Goal: Transaction & Acquisition: Purchase product/service

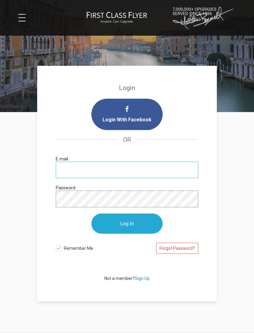
type input "[EMAIL_ADDRESS][DOMAIN_NAME]"
click at [127, 224] on input "Log In" at bounding box center [127, 223] width 71 height 20
click at [142, 224] on input "Log In" at bounding box center [127, 223] width 71 height 20
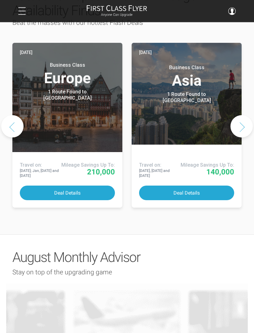
scroll to position [348, 0]
click at [56, 185] on button "Deal Details" at bounding box center [67, 192] width 95 height 15
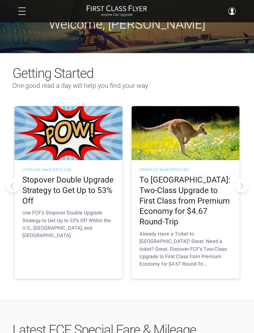
scroll to position [0, 0]
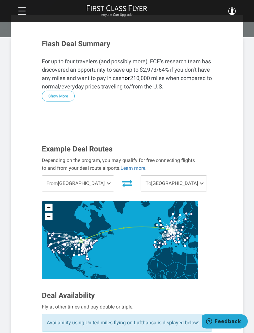
scroll to position [127, 0]
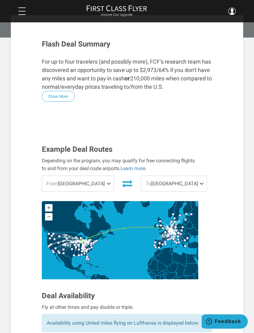
click at [65, 91] on button "Show More" at bounding box center [58, 96] width 33 height 11
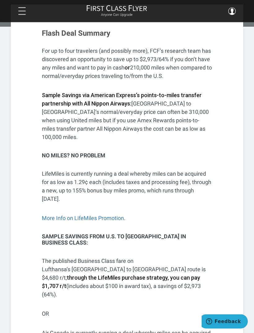
scroll to position [132, 0]
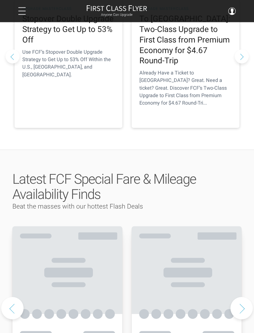
scroll to position [122, 0]
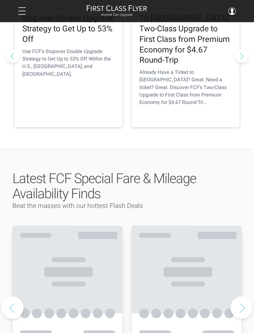
click at [197, 66] on h2 "To [GEOGRAPHIC_DATA]: Two-Class Upgrade to First Class from Premium Economy for…" at bounding box center [186, 39] width 92 height 52
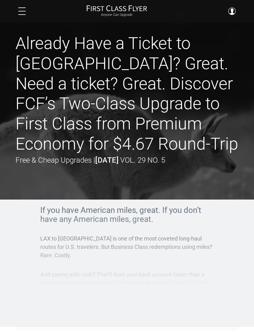
scroll to position [3, 0]
click at [158, 306] on article "Already Have a Ticket to Australia? Great. Need a ticket? Great. Discover FCF’s…" at bounding box center [127, 163] width 254 height 326
click at [198, 152] on h1 "Already Have a Ticket to Australia? Great. Need a ticket? Great. Discover FCF’s…" at bounding box center [127, 93] width 223 height 121
click at [181, 260] on div "If you have American miles, great. If you don’t have any American miles, great.…" at bounding box center [127, 251] width 174 height 90
click at [146, 9] on img at bounding box center [117, 8] width 61 height 7
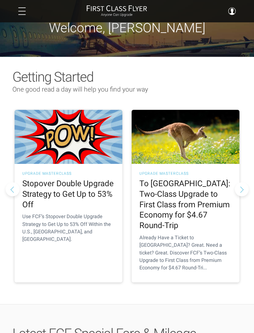
scroll to position [10, 0]
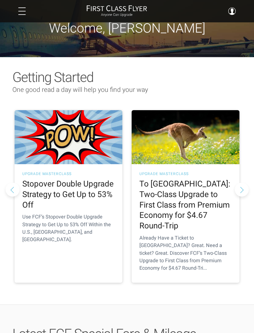
click at [199, 199] on h2 "To Australia: Two-Class Upgrade to First Class from Premium Economy for $4.67 R…" at bounding box center [186, 205] width 92 height 52
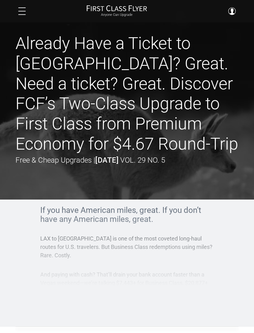
click at [23, 13] on button at bounding box center [21, 10] width 7 height 7
click at [21, 12] on button at bounding box center [21, 10] width 7 height 7
click at [19, 11] on button at bounding box center [21, 10] width 7 height 7
click at [21, 13] on button at bounding box center [21, 10] width 7 height 7
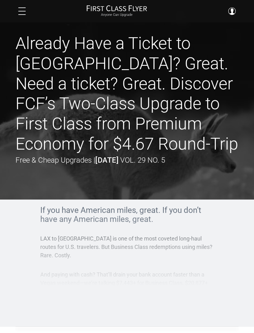
click at [20, 11] on span at bounding box center [21, 11] width 7 height 1
click at [20, 13] on button at bounding box center [21, 10] width 7 height 7
click at [224, 166] on div "Already Have a Ticket to Australia? Great. Need a ticket? Great. Discover FCF’s…" at bounding box center [127, 99] width 233 height 132
click at [24, 14] on span at bounding box center [21, 14] width 7 height 1
click at [19, 11] on span at bounding box center [21, 11] width 7 height 1
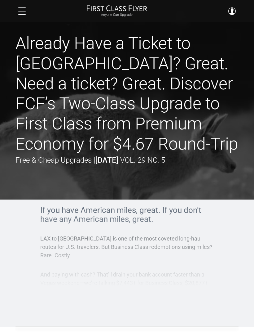
click at [22, 8] on button at bounding box center [21, 10] width 7 height 7
click at [20, 6] on div "Anyone Can Upgrade Dashboard Rare Fares Sweet Redeems Upgrade Advisor Profile L…" at bounding box center [127, 11] width 233 height 12
click at [21, 11] on span at bounding box center [21, 11] width 7 height 1
click at [22, 13] on button at bounding box center [21, 10] width 7 height 7
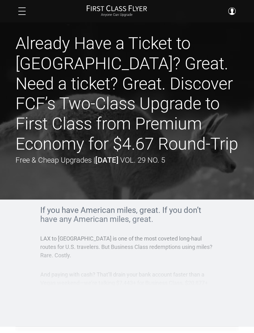
click at [107, 10] on img at bounding box center [117, 8] width 61 height 7
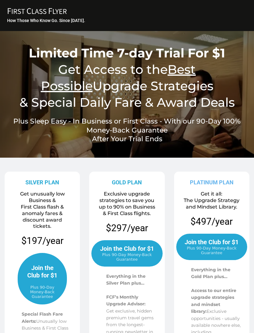
click at [26, 13] on icon "FIRST CLASS FLYER Copy Created with Sketch." at bounding box center [37, 11] width 62 height 7
click at [30, 13] on icon at bounding box center [37, 11] width 59 height 6
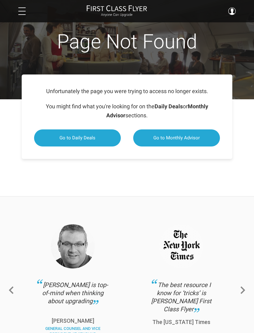
click at [175, 45] on link "Account" at bounding box center [197, 42] width 65 height 5
click at [97, 136] on link "Go to Daily Deals" at bounding box center [77, 137] width 87 height 17
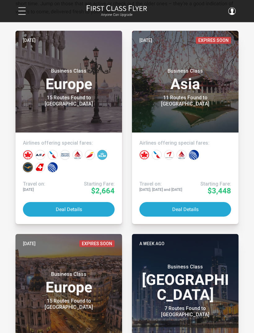
scroll to position [138, 0]
click at [205, 210] on button "Deal Details" at bounding box center [186, 209] width 92 height 15
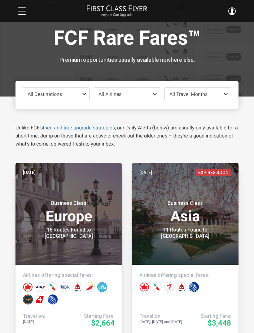
scroll to position [0, 0]
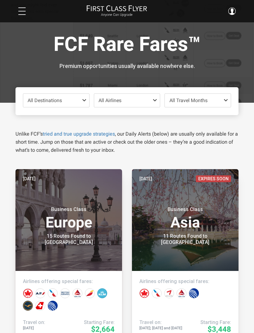
click at [155, 103] on span "All Airlines" at bounding box center [127, 100] width 66 height 13
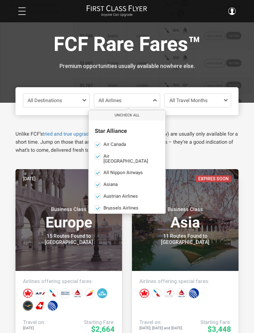
click at [129, 116] on button "Uncheck All" at bounding box center [127, 115] width 77 height 10
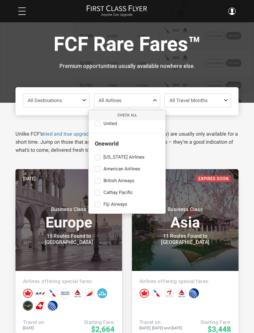
scroll to position [226, 0]
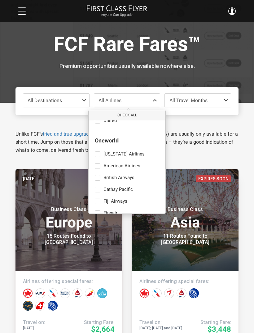
click at [148, 163] on button "only" at bounding box center [146, 166] width 9 height 6
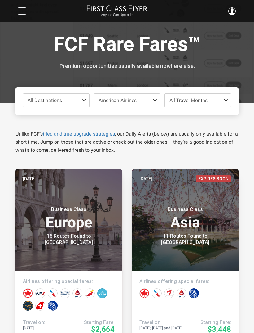
click at [231, 54] on h1 "FCF Rare Fares™" at bounding box center [127, 45] width 223 height 24
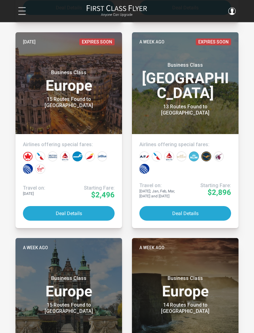
scroll to position [340, 0]
click at [201, 212] on button "Deal Details" at bounding box center [186, 213] width 92 height 15
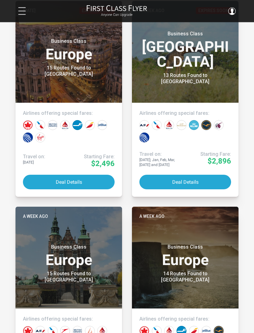
scroll to position [371, 0]
click at [57, 182] on button "Deal Details" at bounding box center [69, 182] width 92 height 15
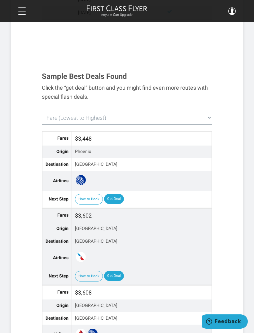
scroll to position [453, 0]
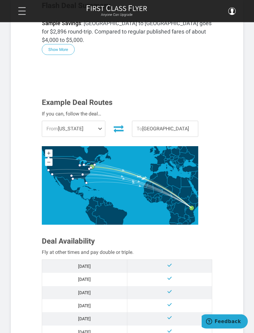
scroll to position [138, 0]
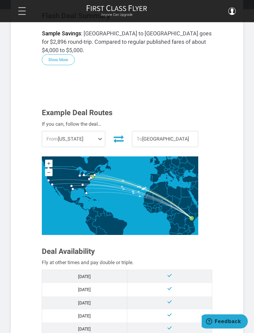
click at [104, 132] on span at bounding box center [101, 140] width 7 height 16
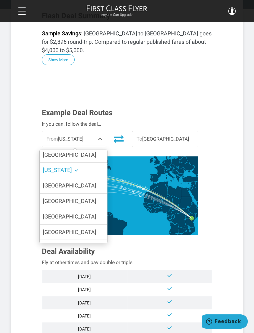
scroll to position [43, 0]
click at [53, 212] on span "Chicago" at bounding box center [70, 215] width 54 height 7
click at [0, 0] on input "Chicago" at bounding box center [0, 0] width 0 height 0
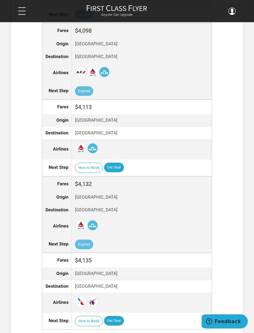
scroll to position [1291, 0]
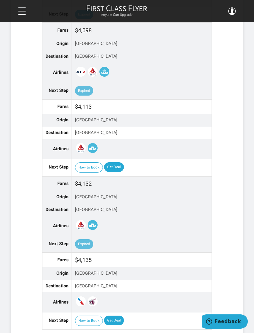
click at [113, 315] on link "Get Deal" at bounding box center [114, 320] width 20 height 10
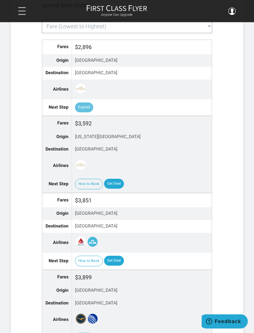
scroll to position [589, 0]
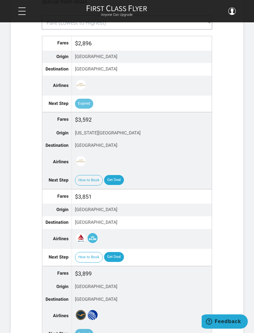
click at [109, 175] on link "Get Deal" at bounding box center [114, 180] width 20 height 10
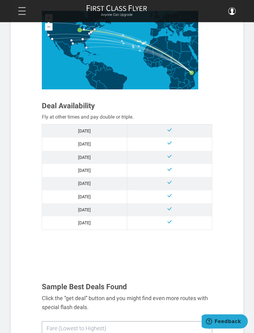
scroll to position [272, 0]
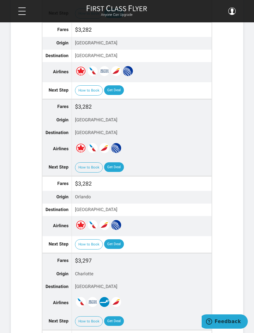
scroll to position [1348, 0]
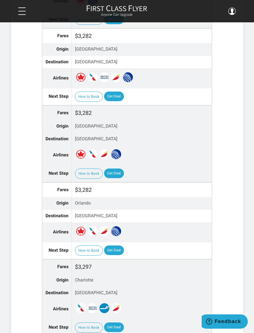
click at [116, 168] on link "Get Deal" at bounding box center [114, 173] width 20 height 10
